Goal: Book appointment/travel/reservation

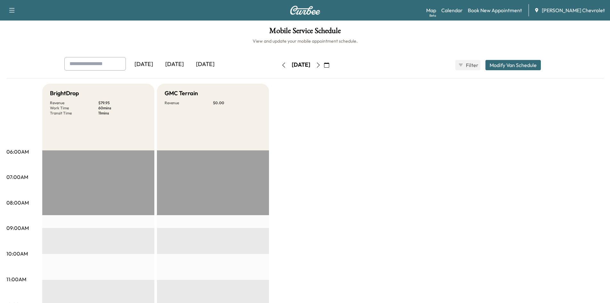
click at [320, 65] on icon "button" at bounding box center [318, 64] width 3 height 5
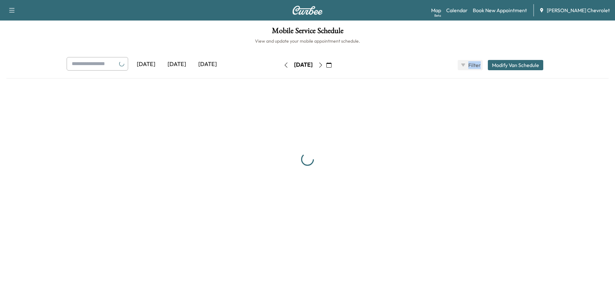
click at [326, 65] on div "[DATE]" at bounding box center [303, 65] width 45 height 10
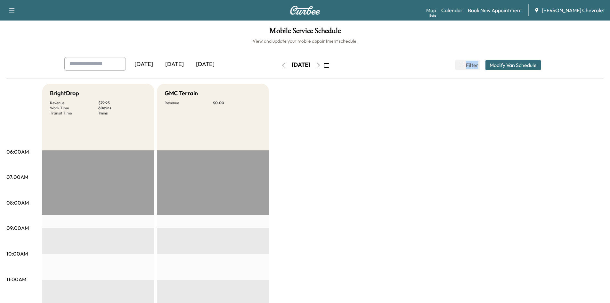
click at [321, 64] on icon "button" at bounding box center [318, 64] width 5 height 5
drag, startPoint x: 209, startPoint y: 62, endPoint x: 236, endPoint y: 66, distance: 27.1
click at [208, 62] on div "[DATE]" at bounding box center [205, 64] width 31 height 15
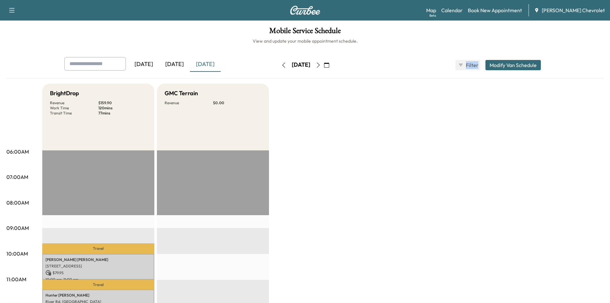
click at [329, 66] on icon "button" at bounding box center [326, 64] width 5 height 5
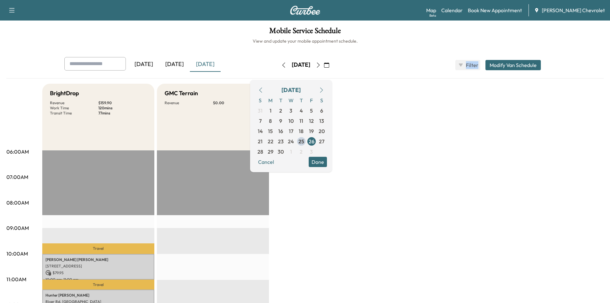
click at [324, 92] on icon "button" at bounding box center [321, 89] width 5 height 5
click at [296, 111] on span "1" at bounding box center [291, 110] width 10 height 10
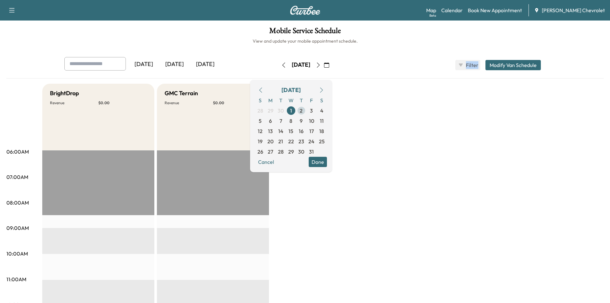
click at [306, 110] on span "2" at bounding box center [301, 110] width 10 height 10
click at [317, 110] on span "3" at bounding box center [311, 110] width 10 height 10
click at [273, 110] on span "29" at bounding box center [271, 111] width 6 height 8
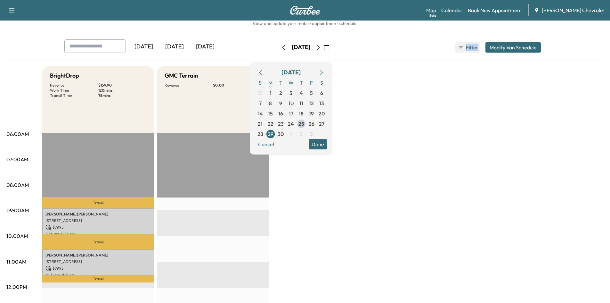
scroll to position [32, 0]
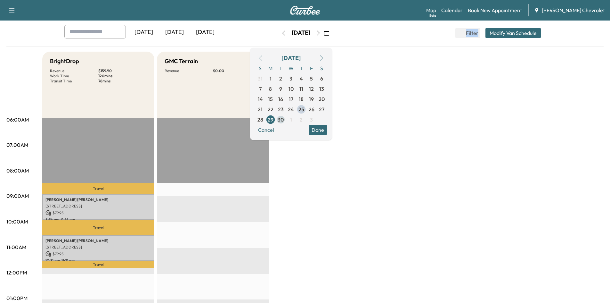
click at [284, 119] on span "30" at bounding box center [281, 120] width 6 height 8
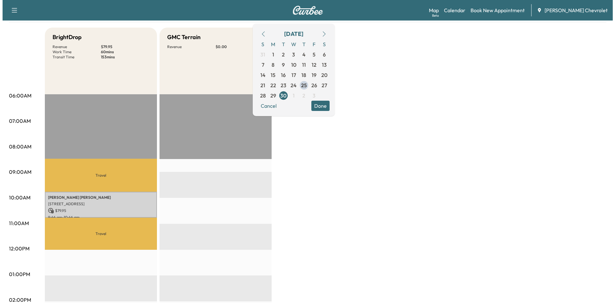
scroll to position [128, 0]
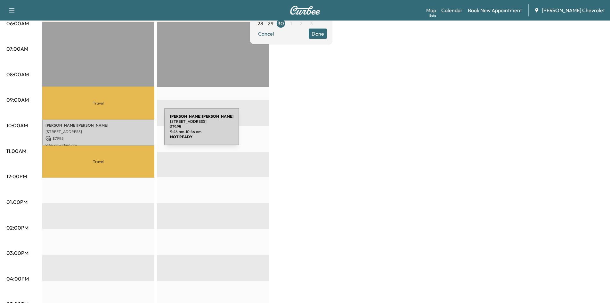
click at [116, 130] on p "[STREET_ADDRESS]" at bounding box center [98, 131] width 106 height 5
